Goal: Information Seeking & Learning: Learn about a topic

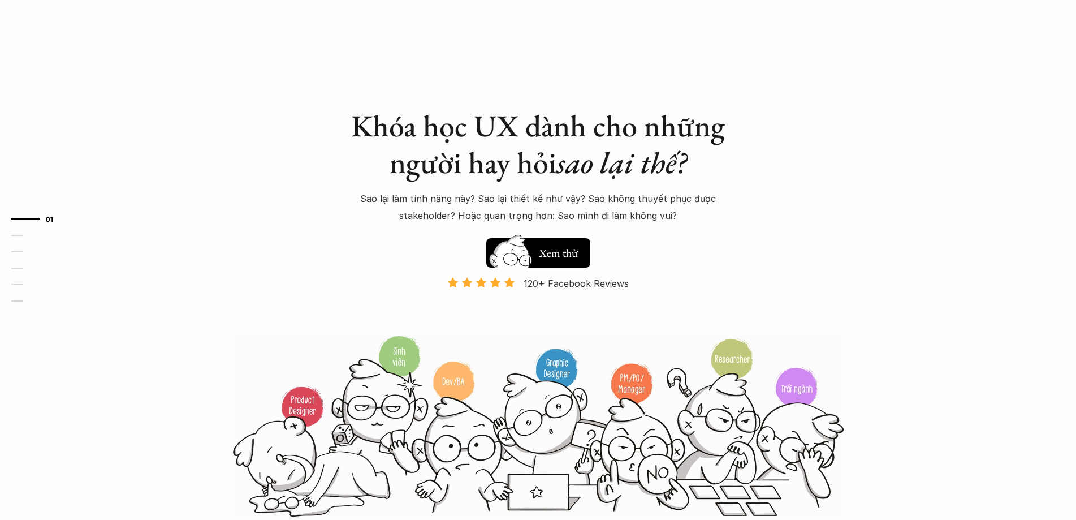
click at [423, 150] on h1 "Khóa học UX dành cho những người hay hỏi sao lại thế?" at bounding box center [538, 144] width 396 height 74
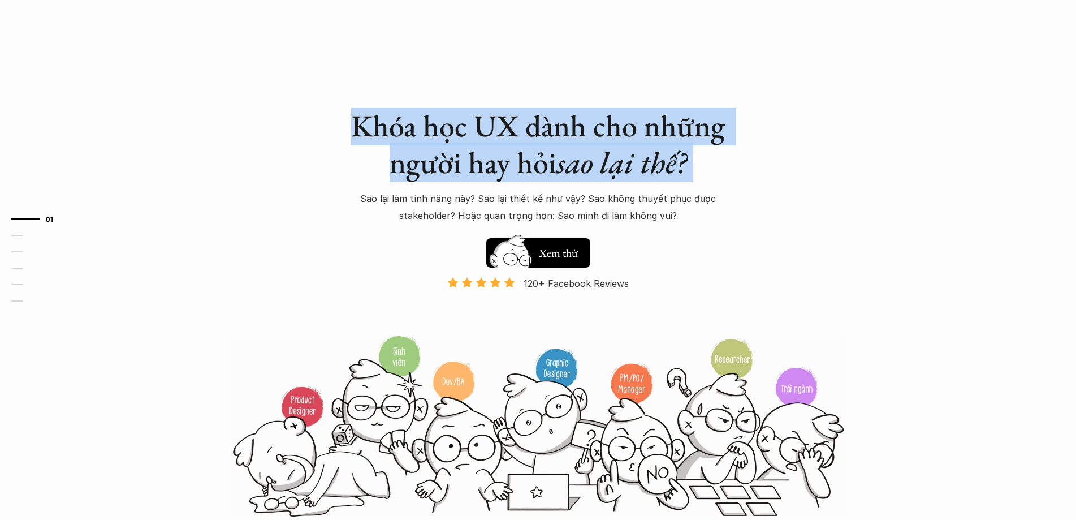
drag, startPoint x: 423, startPoint y: 150, endPoint x: 424, endPoint y: 140, distance: 10.8
click at [423, 150] on h1 "Khóa học UX dành cho những người hay hỏi sao lại thế?" at bounding box center [538, 144] width 396 height 74
click at [423, 135] on h1 "Khóa học UX dành cho những người hay hỏi sao lại thế?" at bounding box center [538, 144] width 396 height 74
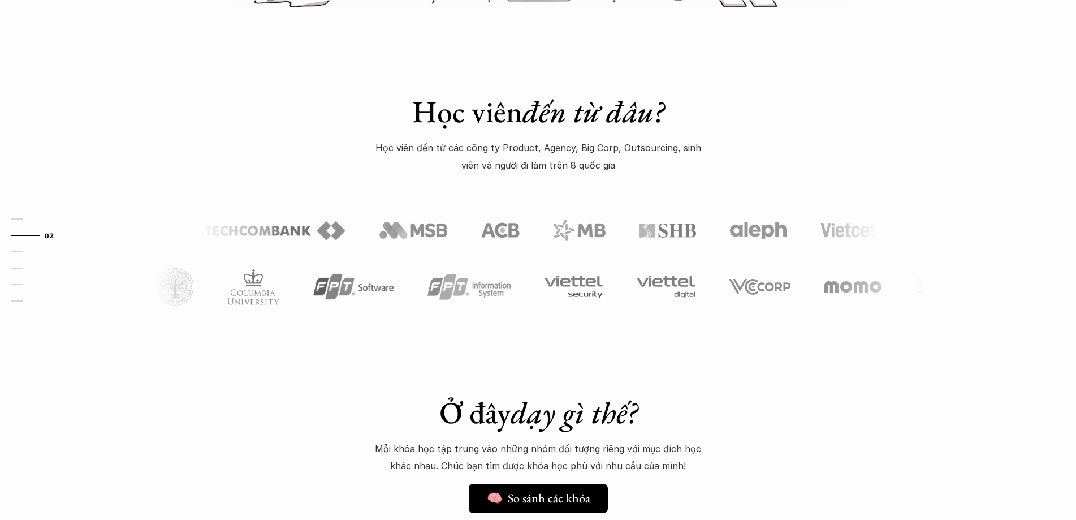
click at [483, 174] on p "Học viên đến từ các công ty Product, Agency, Big Corp, Outsourcing, sinh viên v…" at bounding box center [538, 156] width 339 height 34
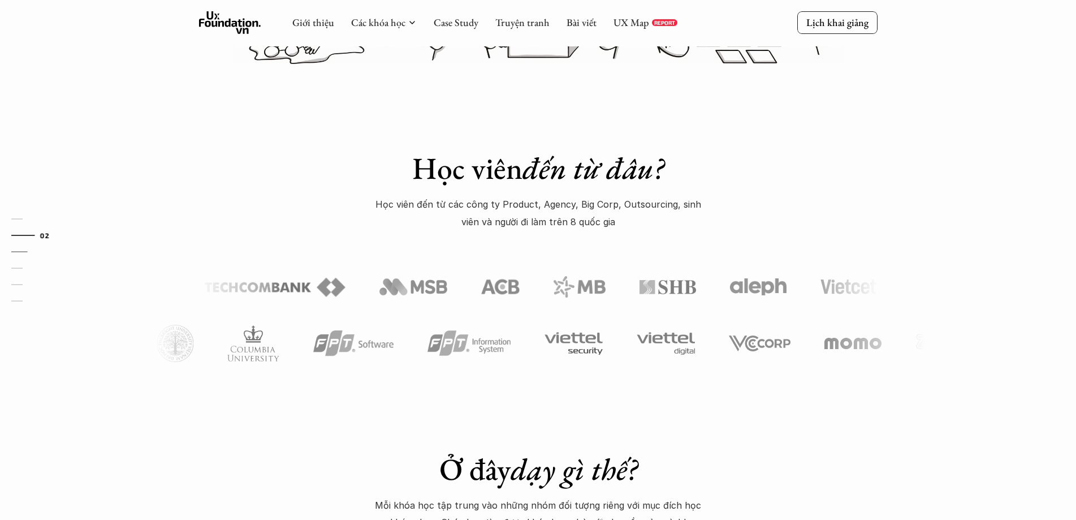
scroll to position [396, 0]
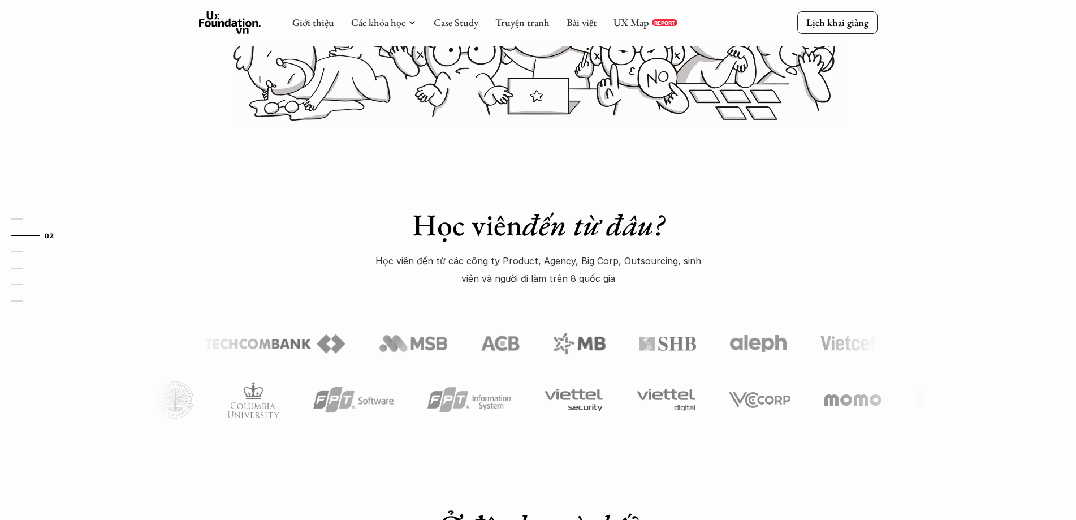
click at [624, 300] on div "Học viên đến từ đâu? Học viên đến từ các công ty Product, Agency, Big Corp, Out…" at bounding box center [538, 292] width 1076 height 340
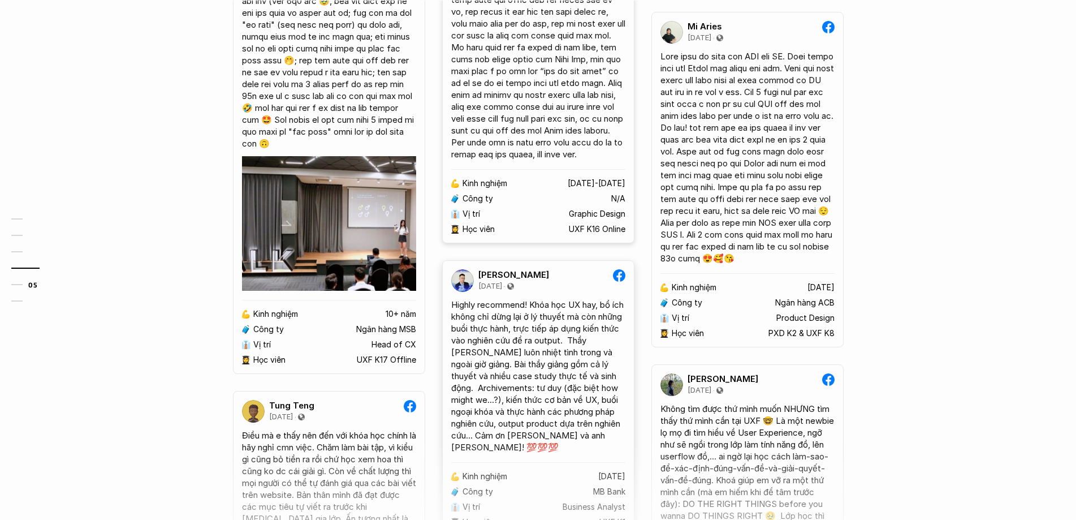
scroll to position [2714, 0]
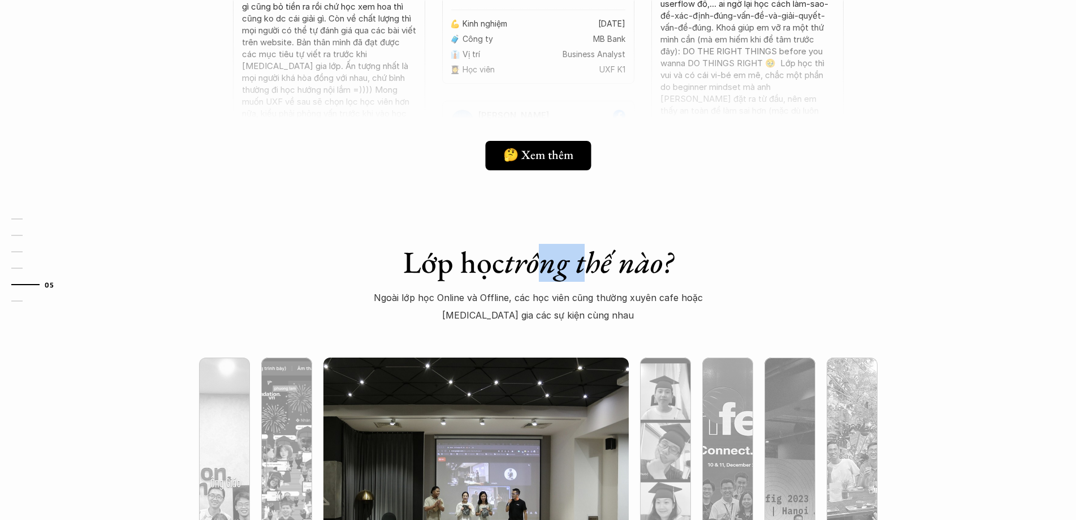
drag, startPoint x: 547, startPoint y: 276, endPoint x: 601, endPoint y: 269, distance: 54.7
click at [590, 271] on em "trông thế nào?" at bounding box center [588, 262] width 168 height 40
click at [601, 269] on em "trông thế nào?" at bounding box center [588, 262] width 168 height 40
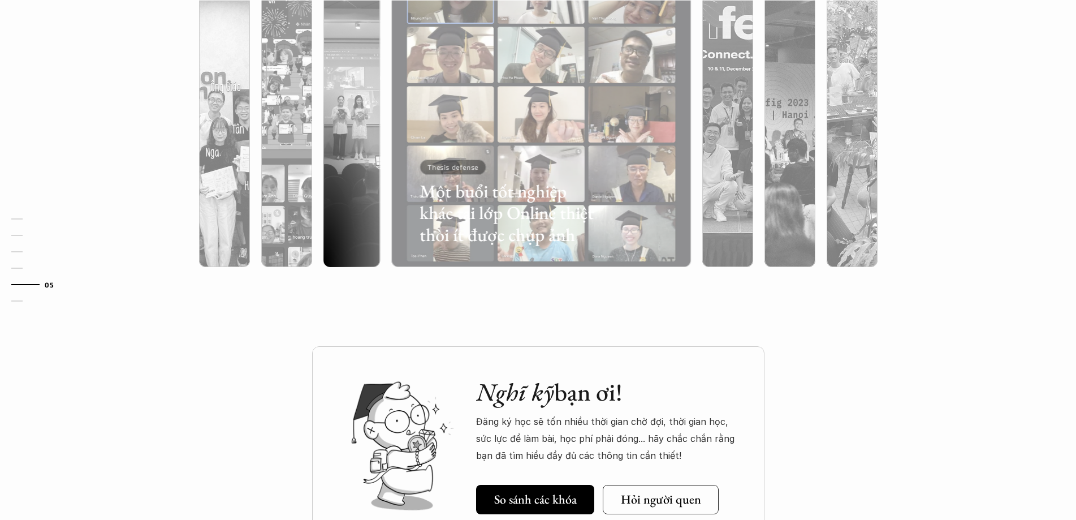
scroll to position [2940, 0]
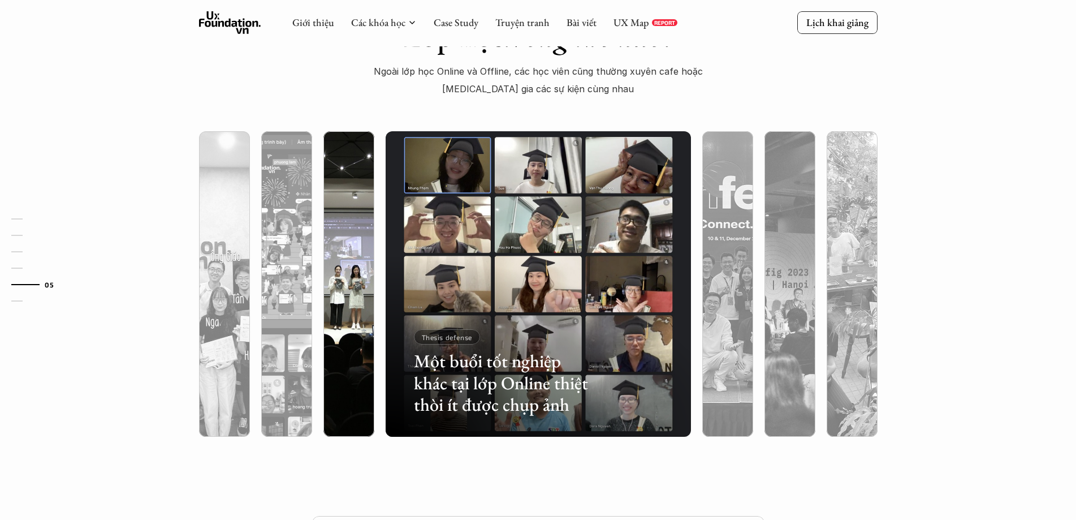
click at [355, 325] on div at bounding box center [348, 344] width 51 height 184
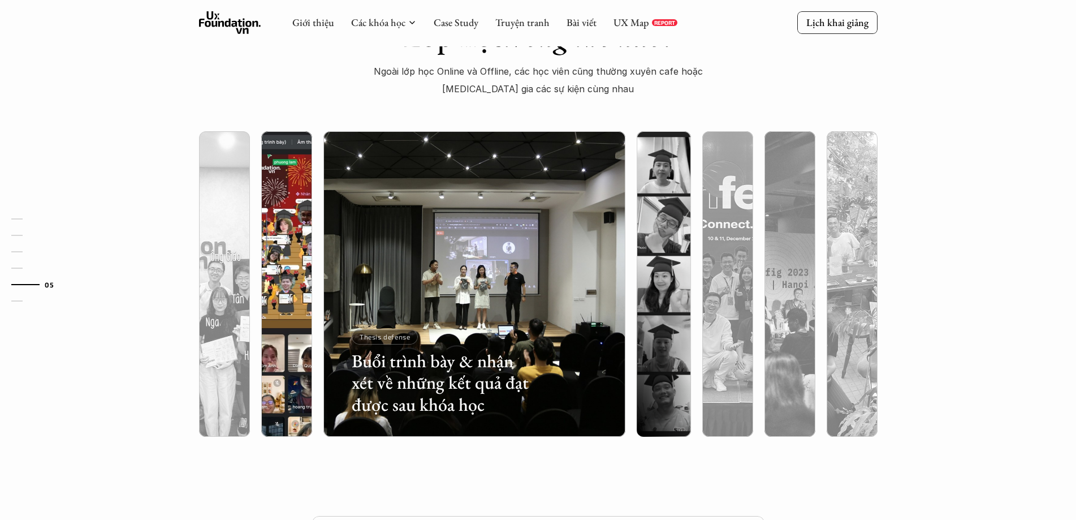
click at [277, 312] on div at bounding box center [286, 344] width 51 height 184
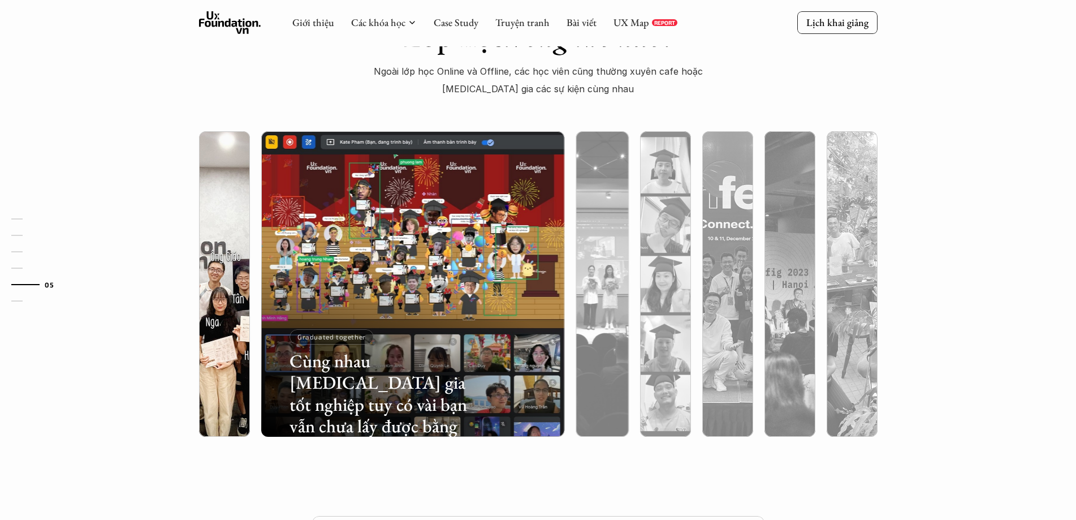
click at [229, 300] on div at bounding box center [224, 344] width 51 height 184
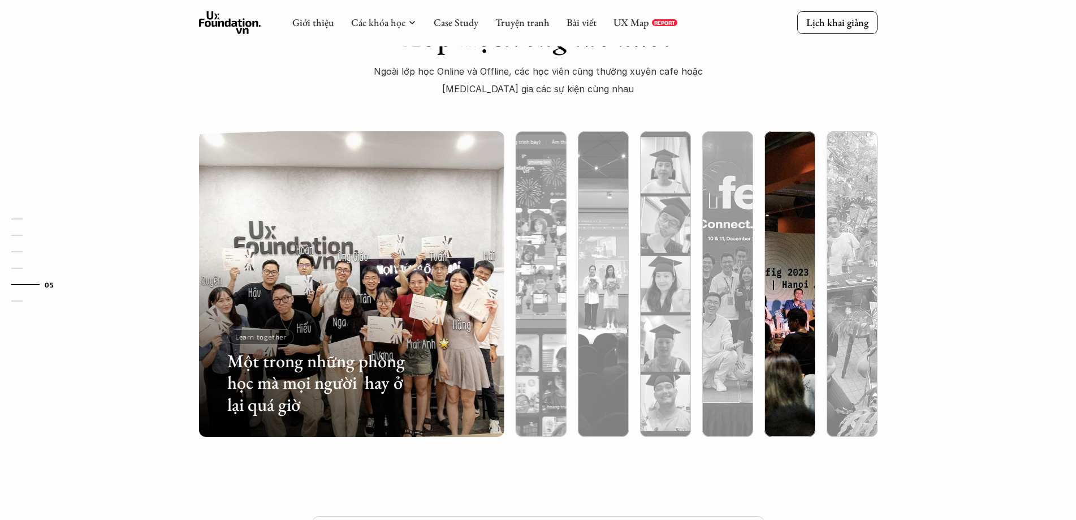
click at [782, 287] on div at bounding box center [789, 344] width 51 height 184
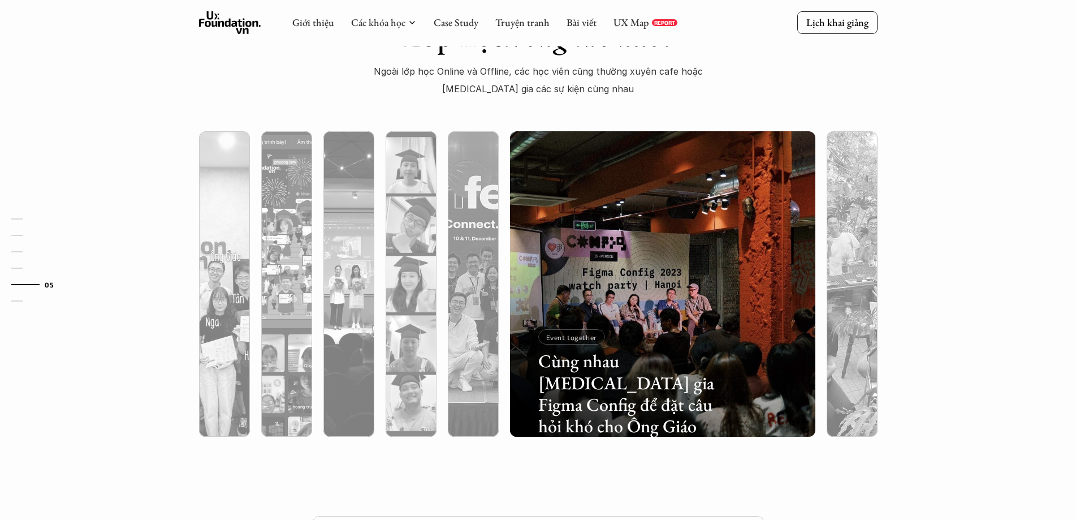
click at [582, 330] on div "Event together" at bounding box center [571, 336] width 67 height 15
click at [596, 361] on h3 "Cùng nhau [MEDICAL_DATA] gia Figma Config để đặt câu hỏi khó cho Ông Giáo" at bounding box center [629, 393] width 182 height 87
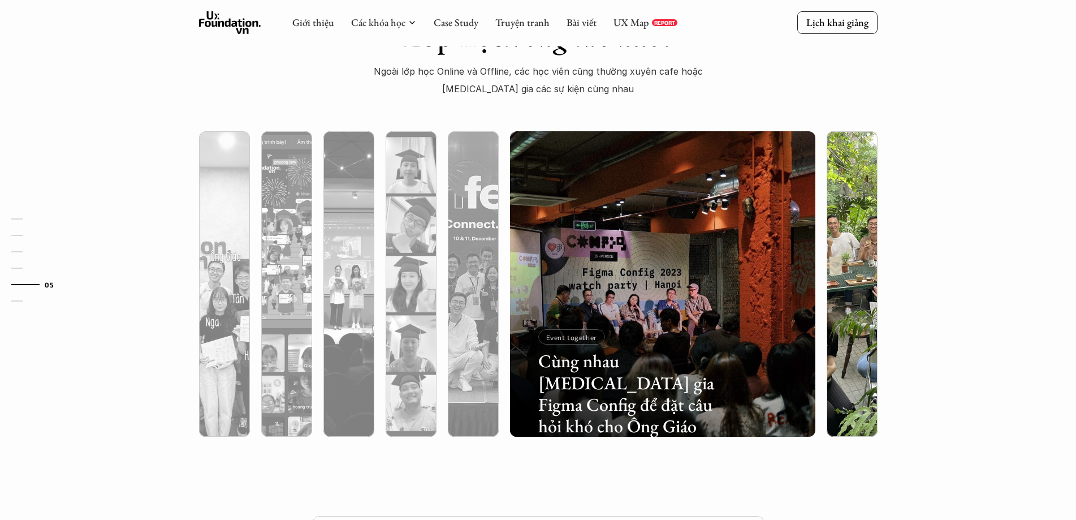
click at [824, 327] on div at bounding box center [852, 283] width 62 height 305
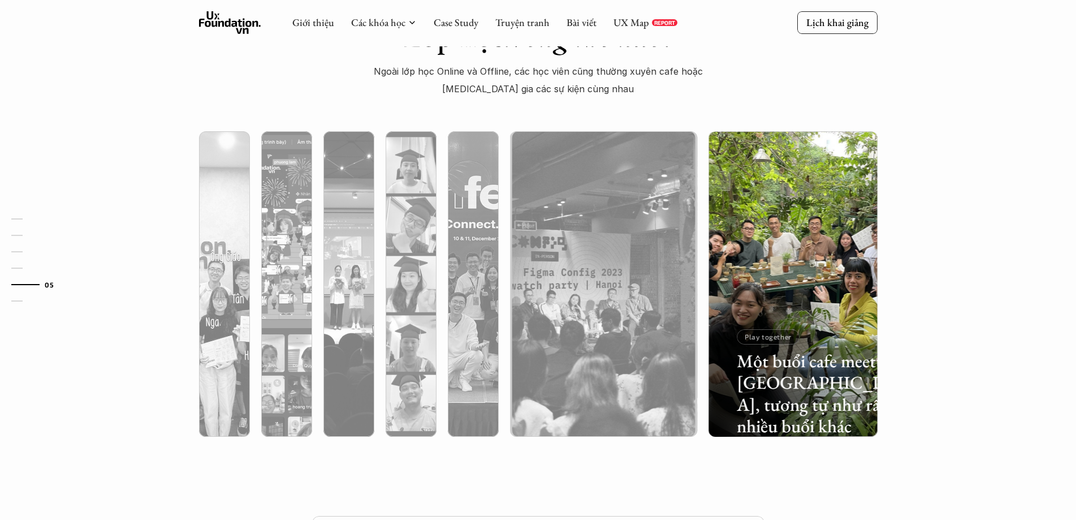
click at [836, 321] on div at bounding box center [792, 344] width 169 height 184
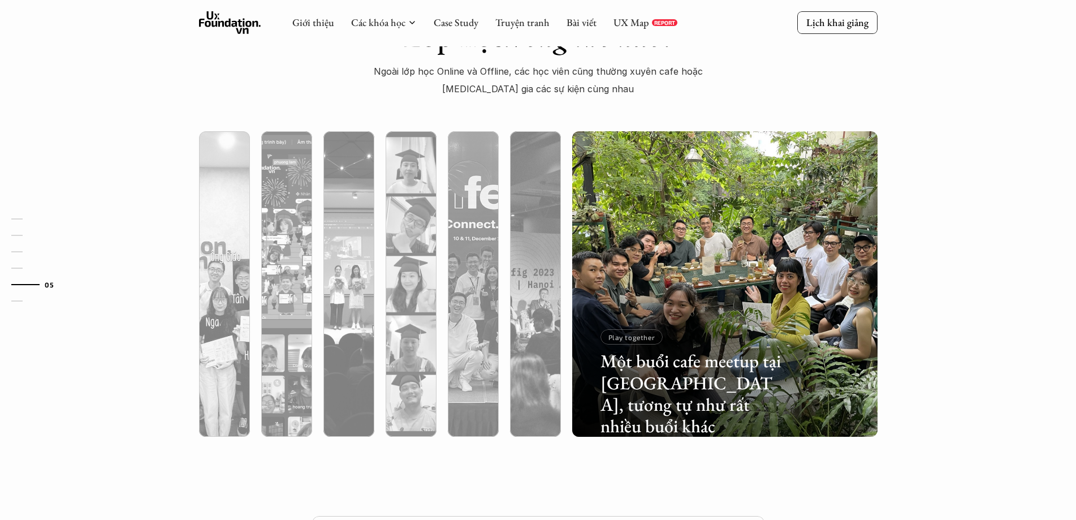
click at [828, 319] on div at bounding box center [724, 344] width 305 height 184
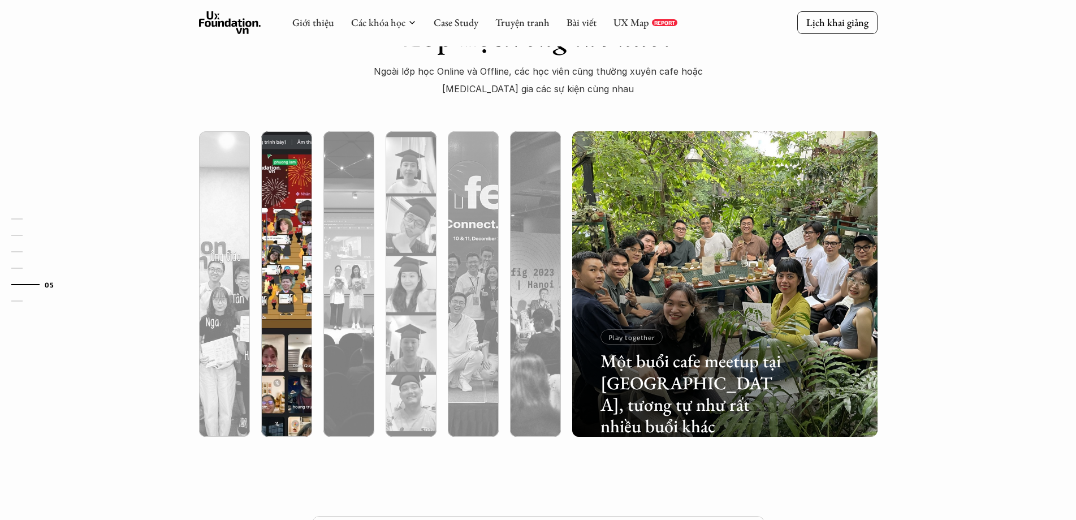
click at [315, 264] on div at bounding box center [287, 283] width 62 height 305
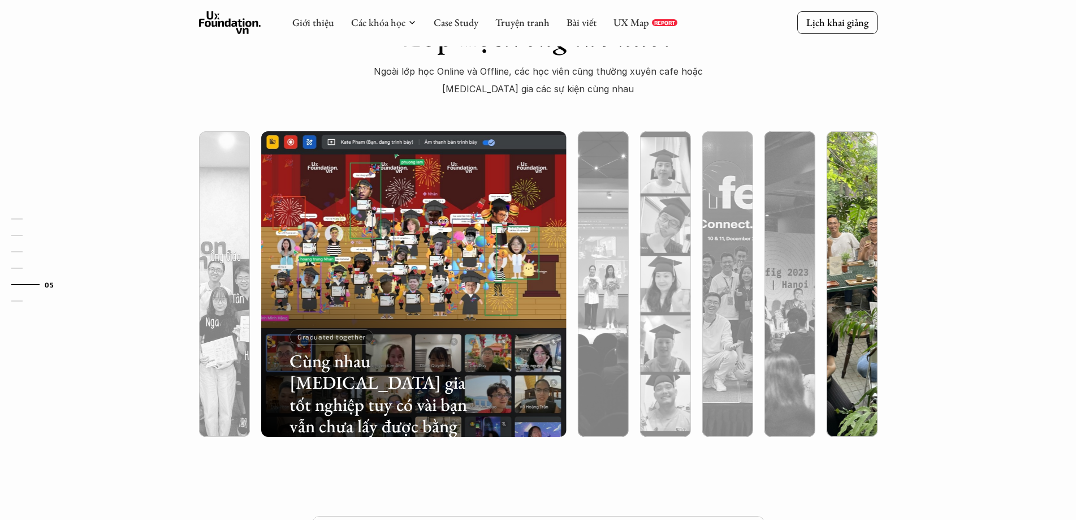
drag, startPoint x: 881, startPoint y: 265, endPoint x: 870, endPoint y: 260, distance: 12.2
click at [879, 263] on div at bounding box center [851, 283] width 62 height 305
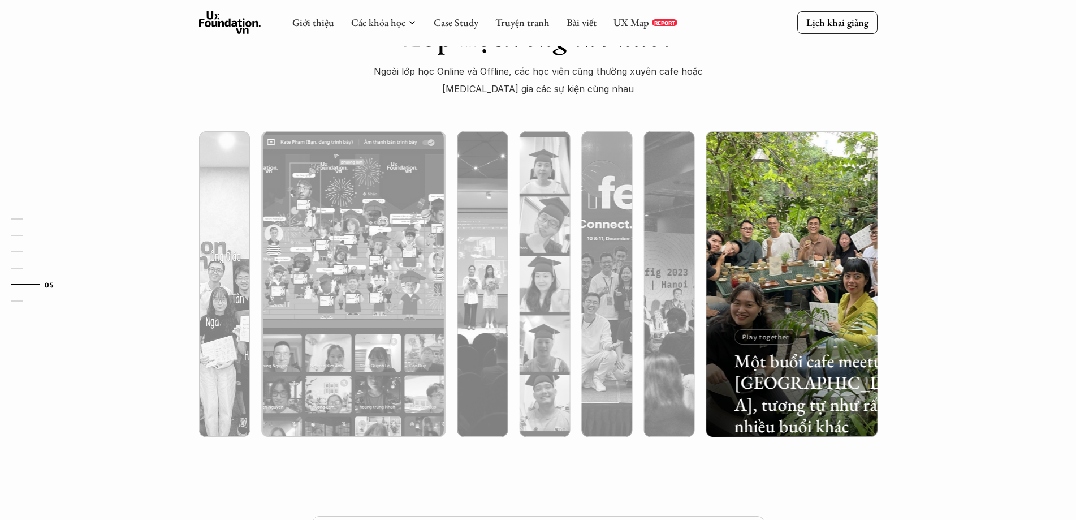
click at [869, 260] on div at bounding box center [792, 344] width 172 height 184
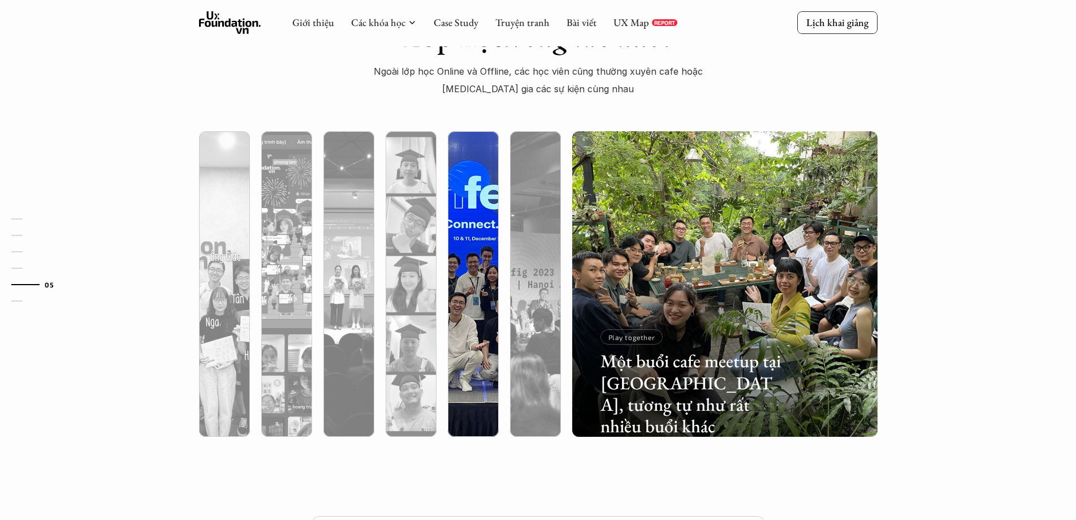
click at [479, 250] on img at bounding box center [473, 283] width 311 height 305
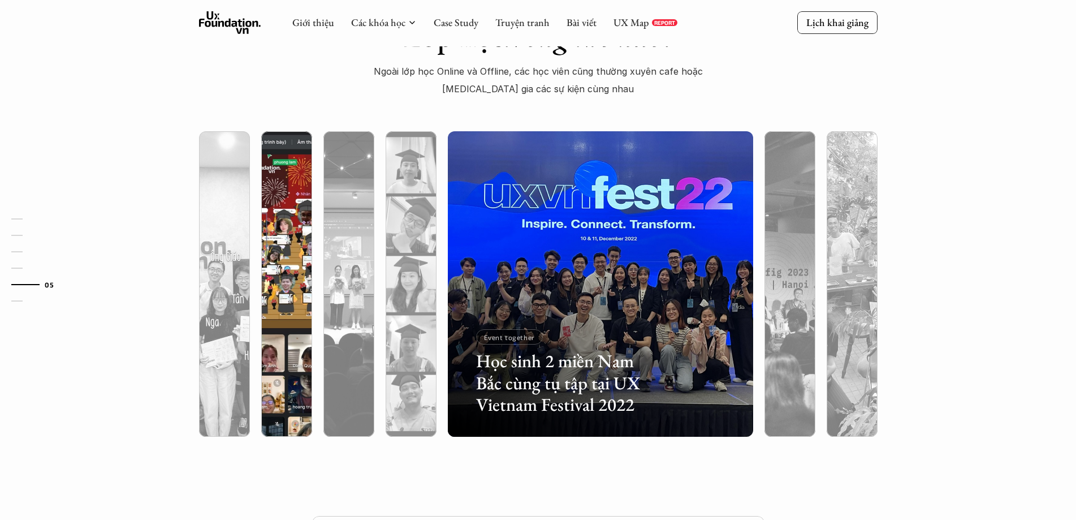
click at [277, 228] on img at bounding box center [286, 283] width 311 height 305
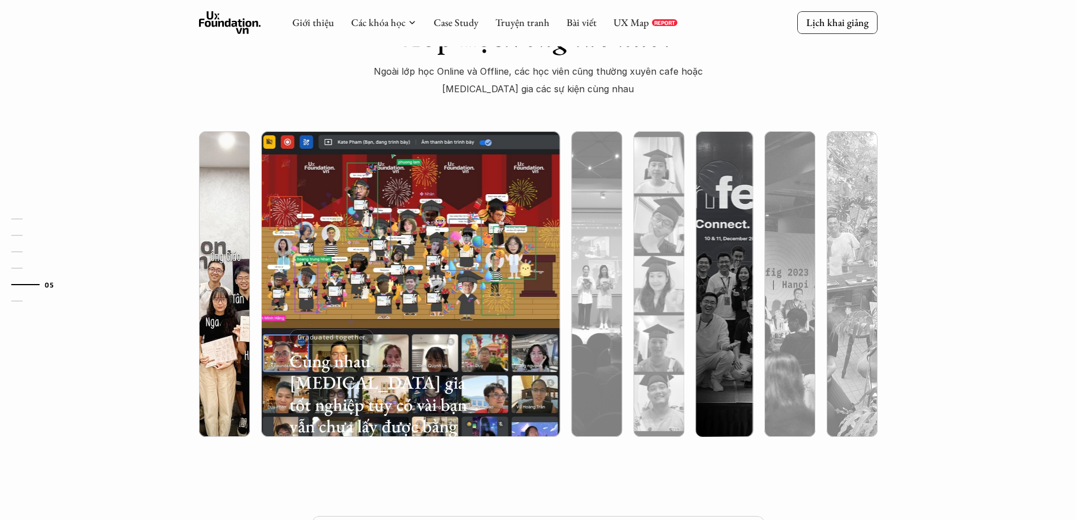
click at [244, 228] on img at bounding box center [224, 283] width 311 height 305
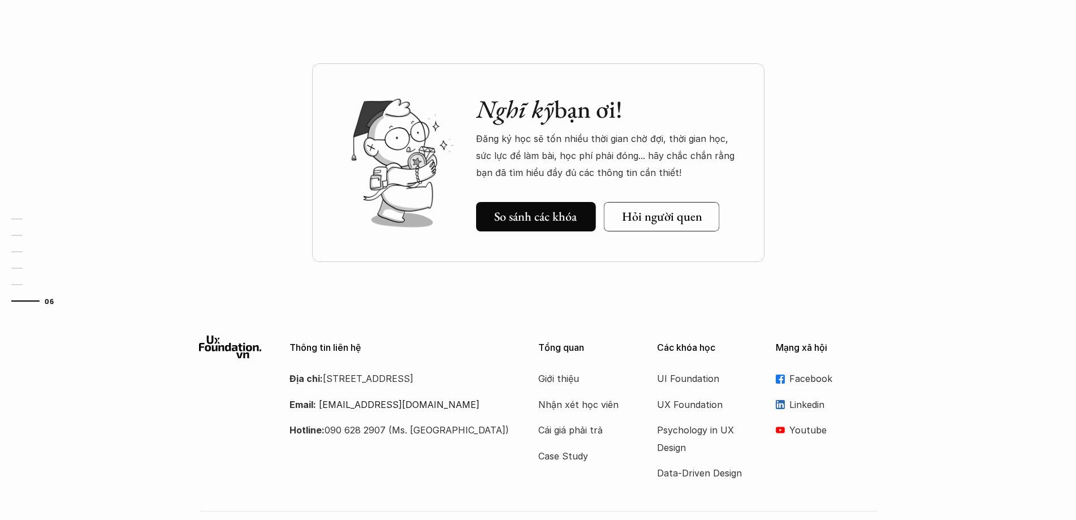
scroll to position [3435, 0]
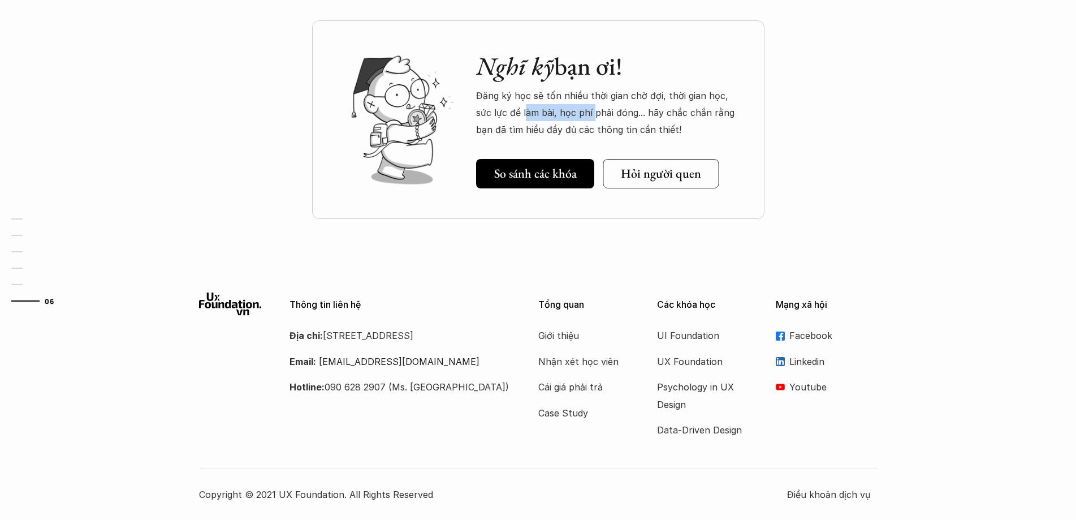
drag, startPoint x: 541, startPoint y: 108, endPoint x: 593, endPoint y: 103, distance: 51.7
click at [578, 105] on p "Đăng ký học sẽ tốn nhiều thời gian chờ đợi, thời gian học, sức lực để làm bài, …" at bounding box center [609, 112] width 266 height 51
click at [593, 103] on p "Đăng ký học sẽ tốn nhiều thời gian chờ đợi, thời gian học, sức lực để làm bài, …" at bounding box center [609, 112] width 266 height 51
drag, startPoint x: 546, startPoint y: 101, endPoint x: 565, endPoint y: 109, distance: 21.5
click at [551, 103] on p "Đăng ký học sẽ tốn nhiều thời gian chờ đợi, thời gian học, sức lực để làm bài, …" at bounding box center [609, 112] width 266 height 51
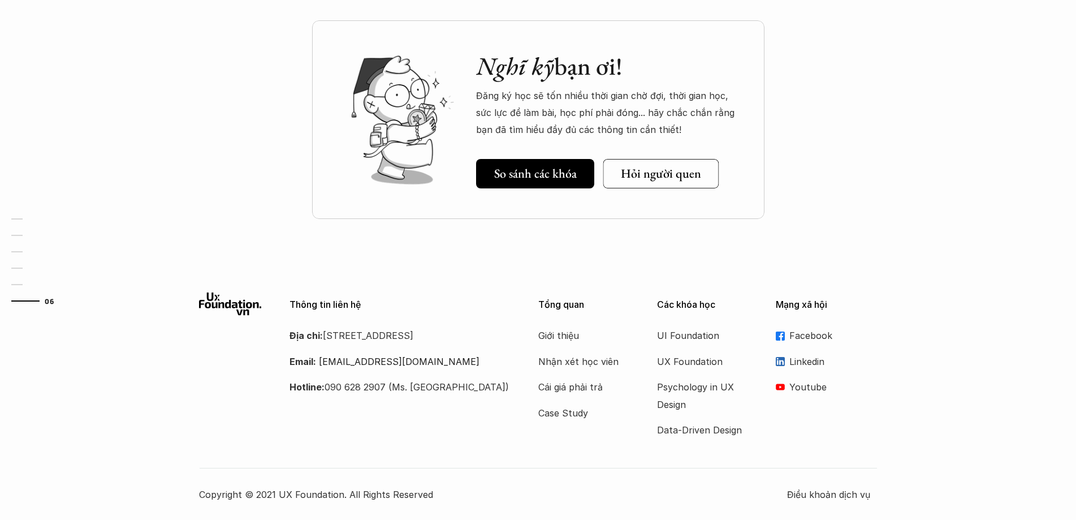
click at [565, 109] on p "Đăng ký học sẽ tốn nhiều thời gian chờ đợi, thời gian học, sức lực để làm bài, …" at bounding box center [609, 112] width 266 height 51
click at [571, 168] on h5 "So sánh các khóa" at bounding box center [535, 173] width 83 height 15
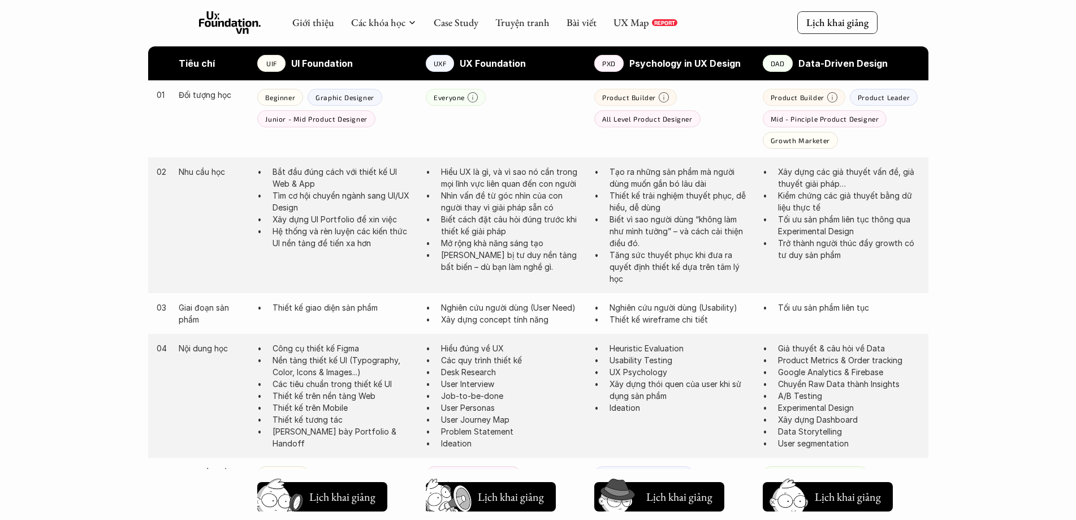
scroll to position [487, 0]
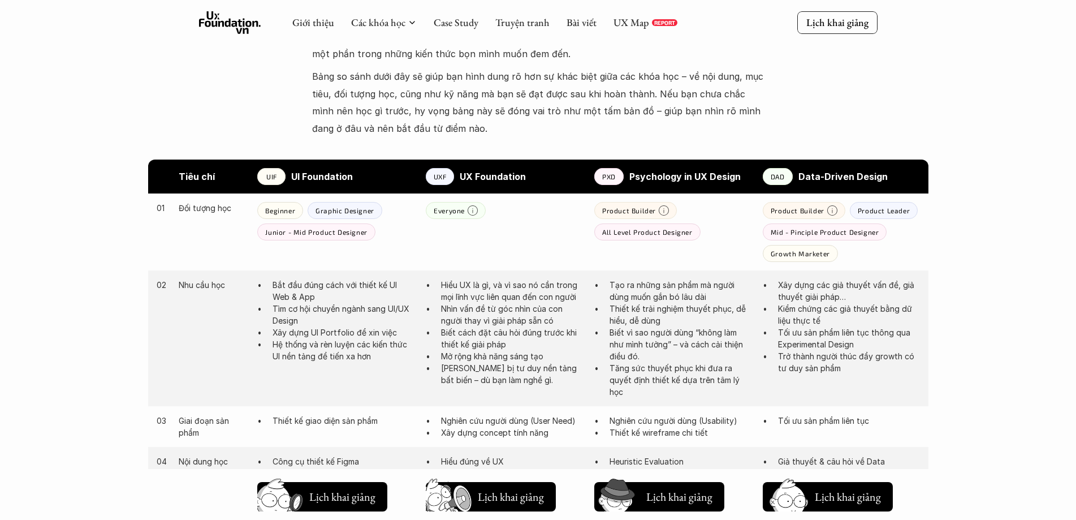
click at [326, 182] on p "UI Foundation" at bounding box center [352, 176] width 123 height 17
click at [322, 174] on strong "UI Foundation" at bounding box center [322, 176] width 62 height 11
click at [358, 211] on p "Graphic Designer" at bounding box center [345, 210] width 59 height 8
click at [503, 213] on div "Everyone" at bounding box center [504, 210] width 157 height 17
click at [469, 210] on icon at bounding box center [473, 210] width 10 height 10
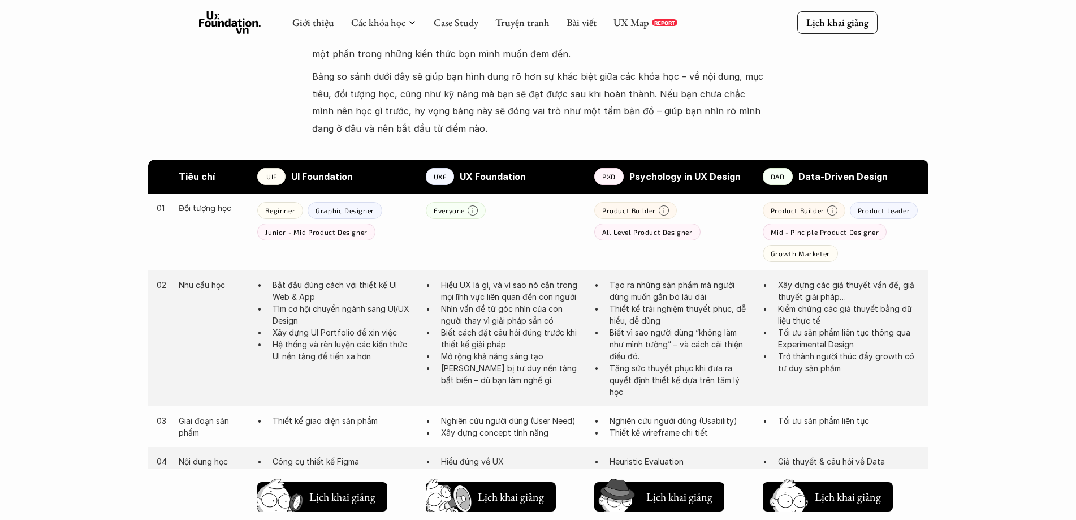
drag, startPoint x: 518, startPoint y: 277, endPoint x: 518, endPoint y: 309, distance: 31.7
click at [518, 309] on div "02 Nhu cầu học Bắt đầu đúng cách với thiết kế UI Web & App Tìm cơ hội chuyển ng…" at bounding box center [538, 338] width 780 height 136
click at [518, 309] on p "Nhìn vấn đề từ góc nhìn của con người thay vì giải pháp sẵn có" at bounding box center [512, 314] width 142 height 24
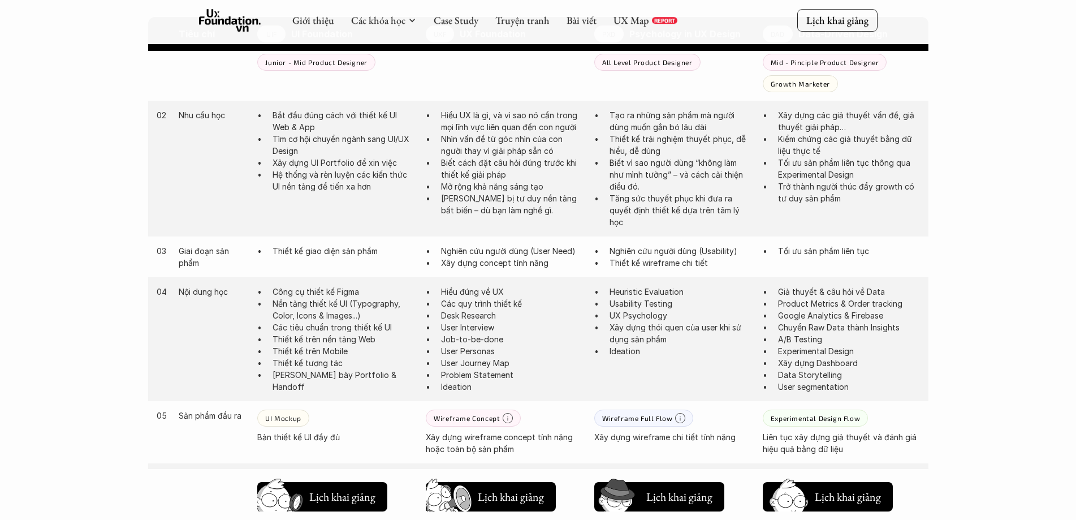
scroll to position [827, 0]
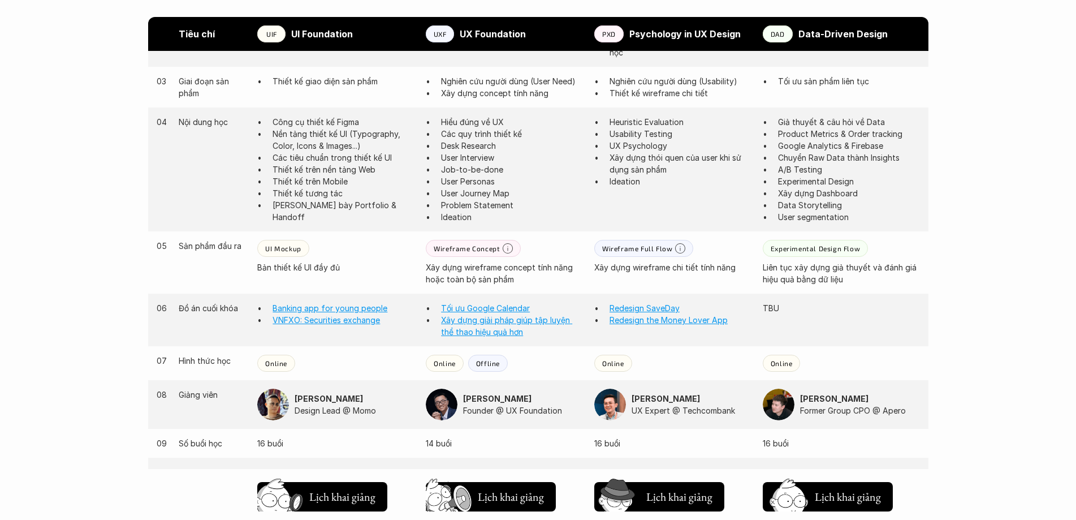
drag, startPoint x: 478, startPoint y: 180, endPoint x: 478, endPoint y: 192, distance: 11.9
click at [478, 189] on ul "Hiểu đúng về UX Các quy trình thiết kế Desk Research User Interview Job-to-be-d…" at bounding box center [504, 169] width 157 height 107
click at [478, 201] on p "Problem Statement" at bounding box center [512, 205] width 142 height 12
drag, startPoint x: 462, startPoint y: 270, endPoint x: 518, endPoint y: 272, distance: 56.6
click at [504, 273] on p "Xây dựng wireframe concept tính năng hoặc toàn bộ sản phẩm" at bounding box center [504, 273] width 157 height 24
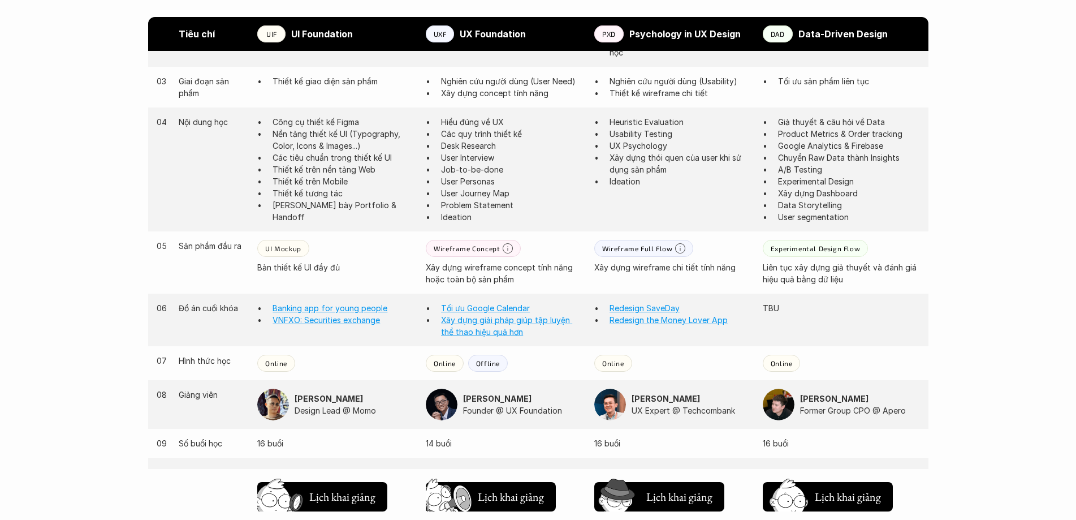
click at [518, 272] on p "Xây dựng wireframe concept tính năng hoặc toàn bộ sản phẩm" at bounding box center [504, 273] width 157 height 24
click at [512, 268] on p "Xây dựng wireframe concept tính năng hoặc toàn bộ sản phẩm" at bounding box center [504, 273] width 157 height 24
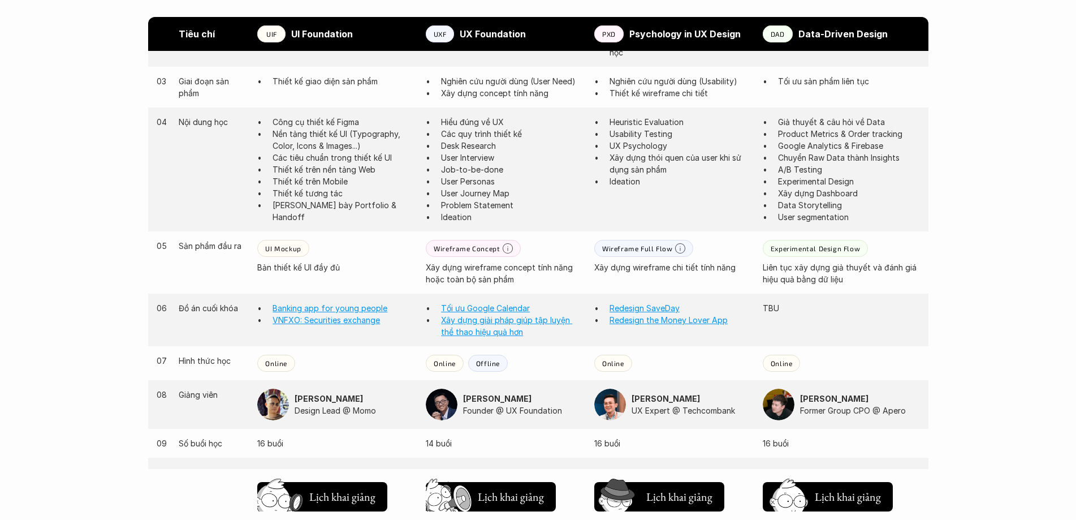
click at [503, 213] on p "Ideation" at bounding box center [512, 217] width 142 height 12
click at [487, 245] on p "Wireframe Concept" at bounding box center [467, 248] width 66 height 8
click at [506, 247] on icon at bounding box center [508, 248] width 10 height 10
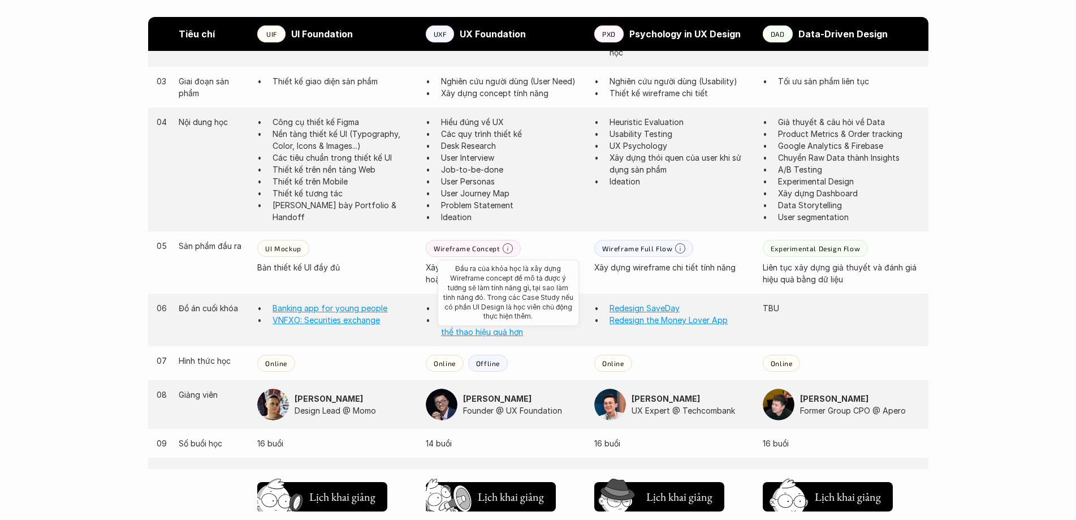
click at [506, 247] on icon at bounding box center [508, 248] width 10 height 10
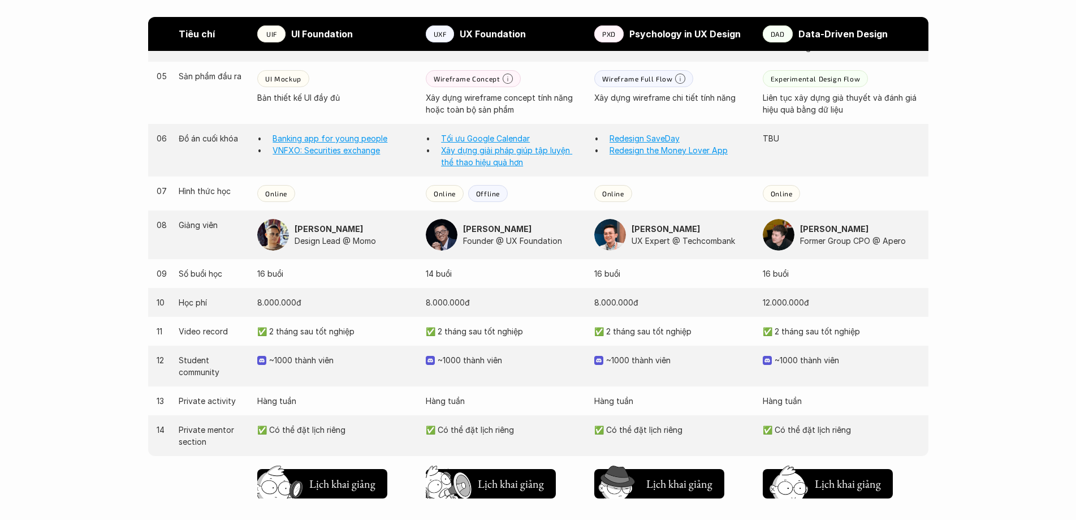
click at [505, 248] on div "[PERSON_NAME] Founder @ UX Foundation" at bounding box center [504, 235] width 157 height 32
drag, startPoint x: 502, startPoint y: 241, endPoint x: 522, endPoint y: 243, distance: 20.4
click at [518, 243] on p "Founder @ UX Foundation" at bounding box center [523, 241] width 120 height 12
click at [522, 243] on p "Founder @ UX Foundation" at bounding box center [523, 241] width 120 height 12
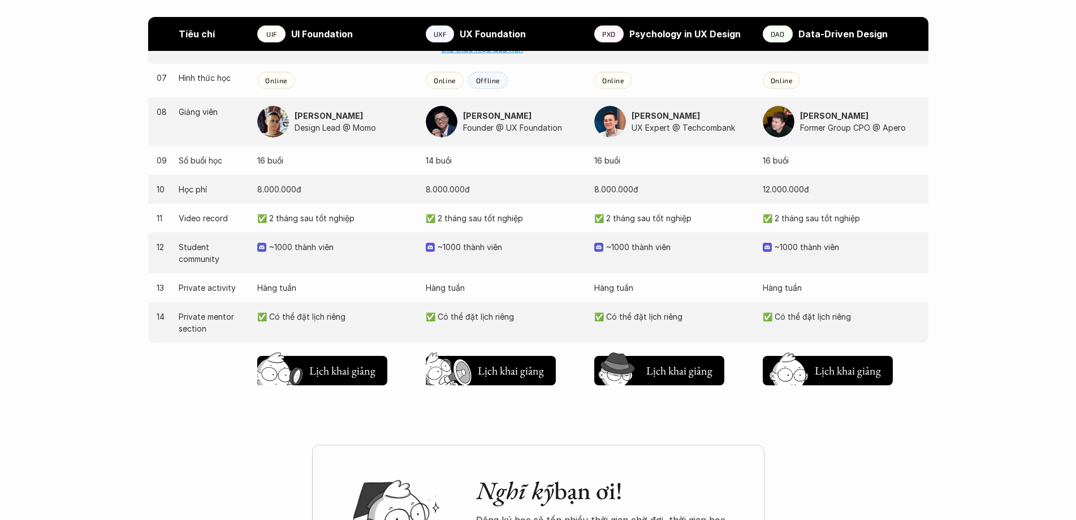
drag, startPoint x: 453, startPoint y: 218, endPoint x: 481, endPoint y: 215, distance: 27.8
click at [467, 217] on p "✅ 2 tháng sau tốt nghiệp" at bounding box center [504, 218] width 157 height 12
click at [483, 215] on p "✅ 2 tháng sau tốt nghiệp" at bounding box center [504, 218] width 157 height 12
drag, startPoint x: 487, startPoint y: 241, endPoint x: 508, endPoint y: 241, distance: 21.5
click at [494, 241] on div "12 Student community ~1000 thành viên ~1000 thành viên ~1000 thành viên ~1000 t…" at bounding box center [538, 252] width 780 height 41
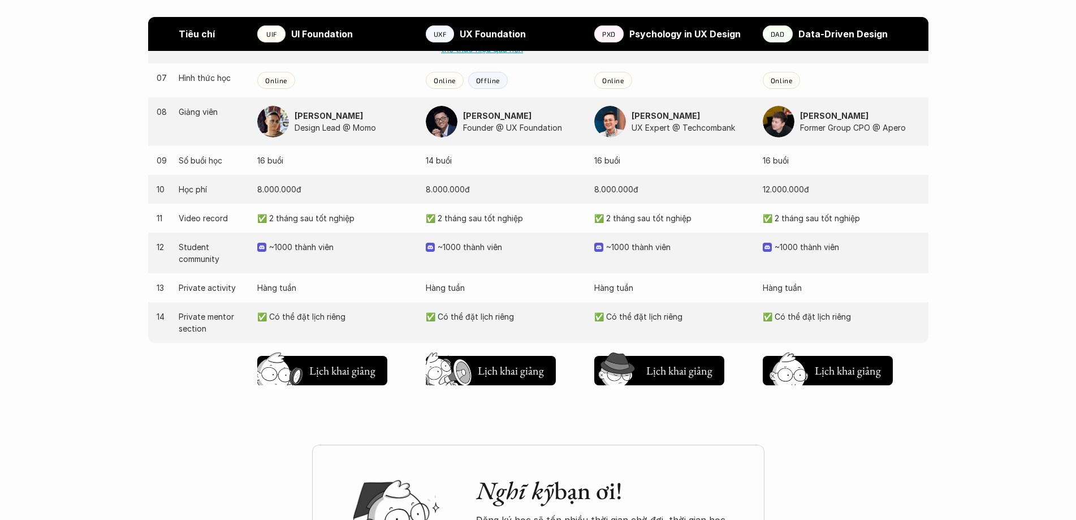
click at [508, 241] on p "~1000 thành viên" at bounding box center [510, 247] width 145 height 12
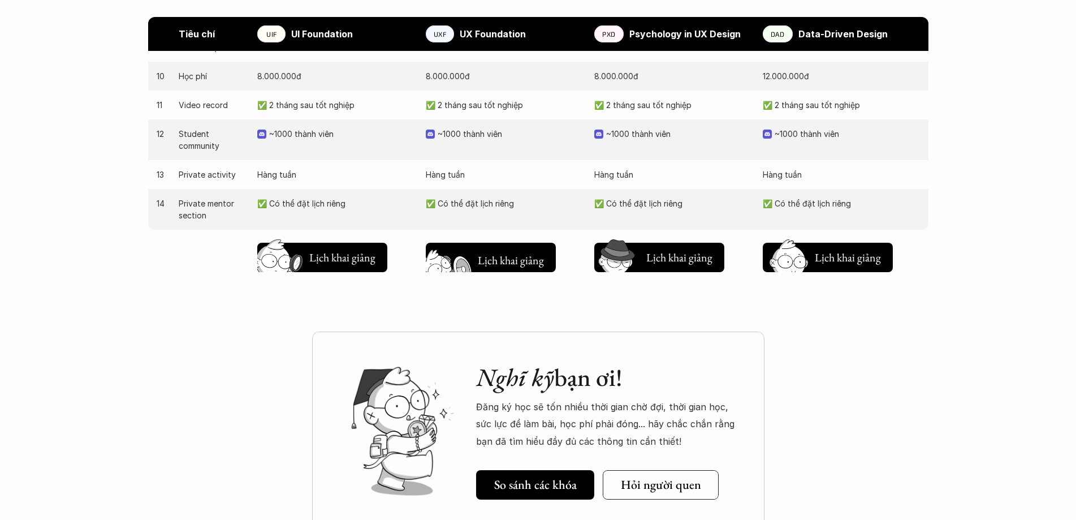
click at [489, 261] on h5 "Lịch khai giảng" at bounding box center [511, 260] width 68 height 16
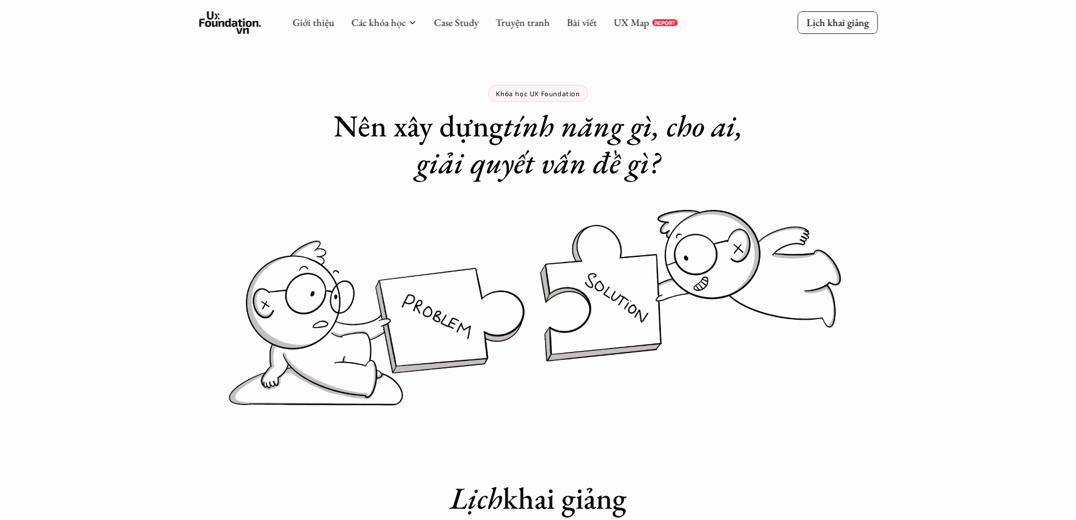
click at [835, 33] on link "Lịch khai giảng" at bounding box center [837, 22] width 80 height 22
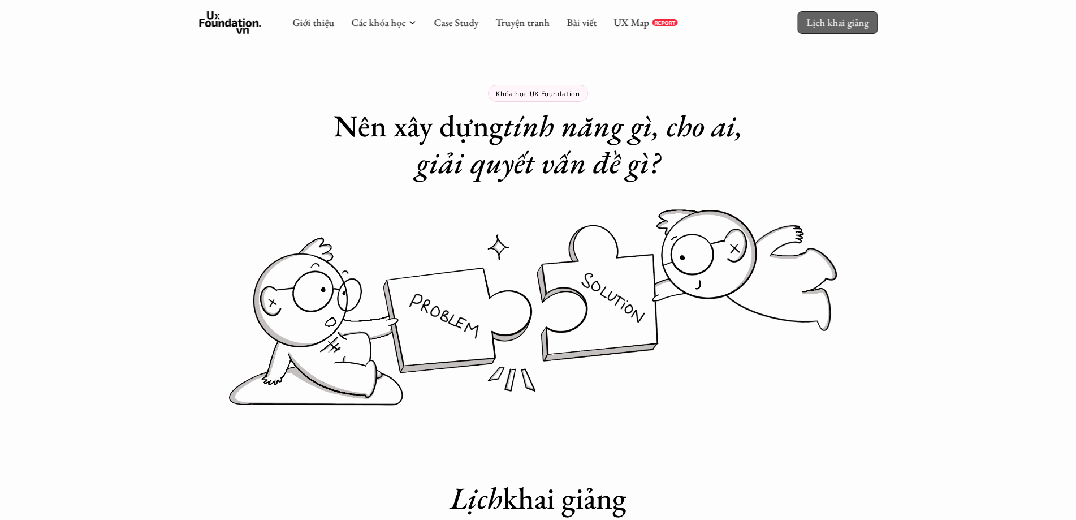
scroll to position [858, 0]
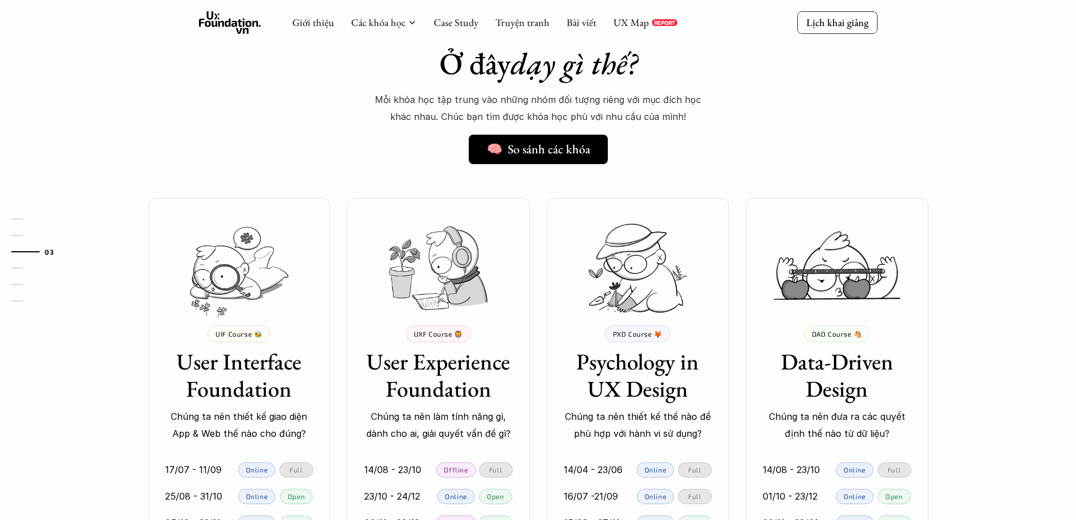
click at [227, 9] on div "Giới thiệu Các khóa học Case Study Truyện tranh Bài viết UX Map REPORT Lịch kha…" at bounding box center [538, 23] width 1076 height 46
click at [227, 19] on icon at bounding box center [230, 22] width 62 height 23
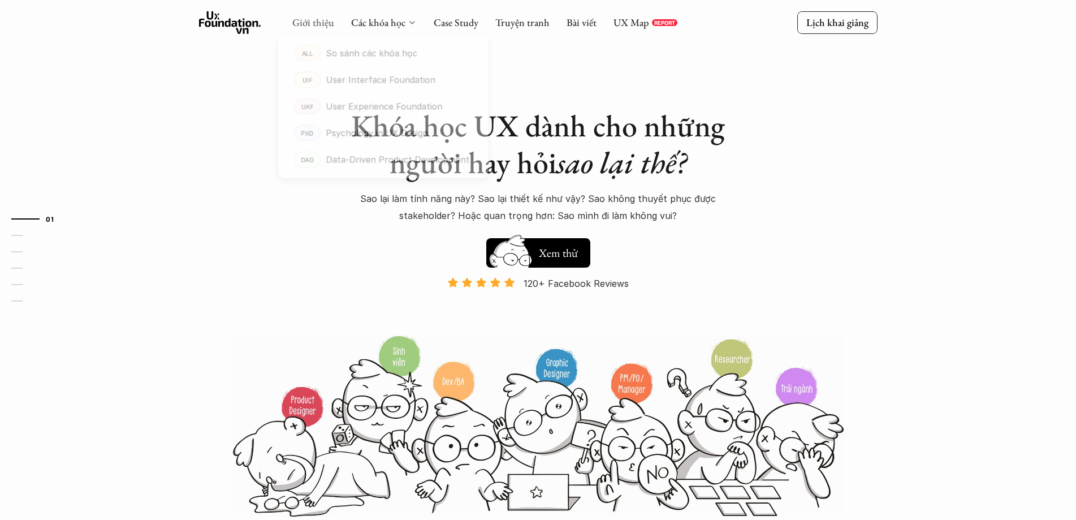
click at [292, 28] on link "Giới thiệu" at bounding box center [313, 22] width 42 height 13
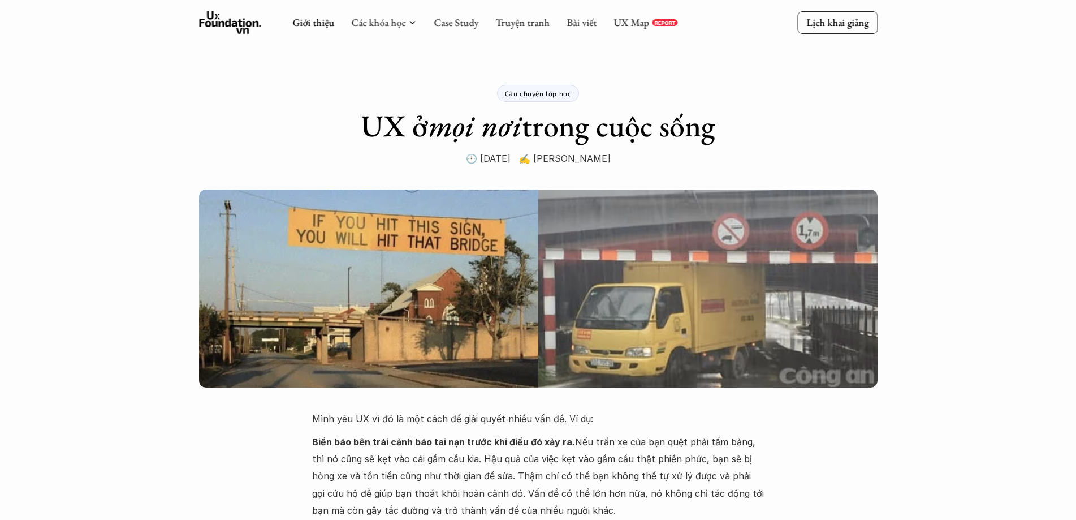
click at [221, 19] on icon at bounding box center [230, 22] width 62 height 23
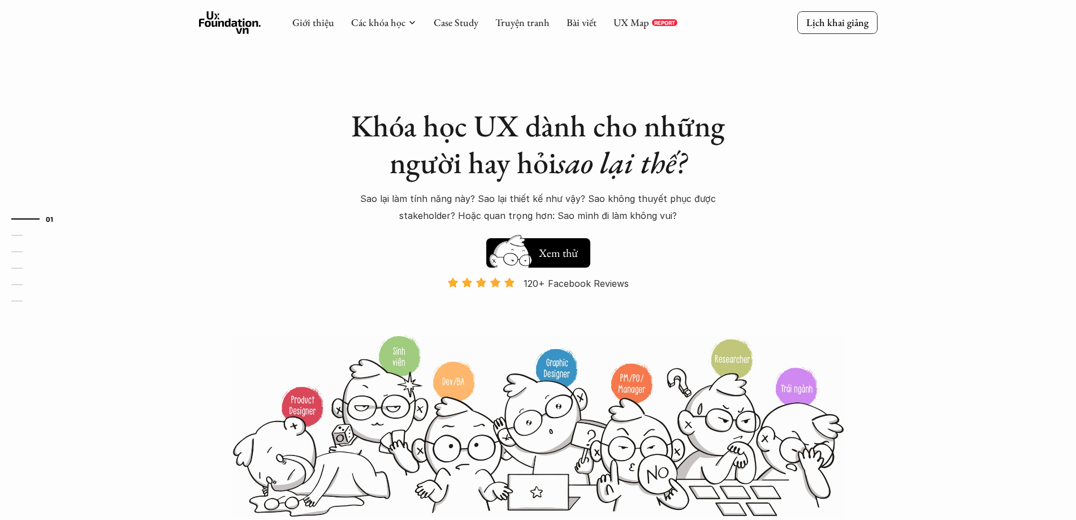
click at [529, 169] on h1 "Khóa học UX dành cho những người hay hỏi sao lại thế?" at bounding box center [538, 144] width 396 height 74
click at [554, 170] on h1 "Khóa học UX dành cho những người hay hỏi sao lại thế?" at bounding box center [538, 144] width 396 height 74
click at [651, 181] on em "sao lại thế?" at bounding box center [621, 162] width 130 height 40
